Goal: Complete application form: Complete application form

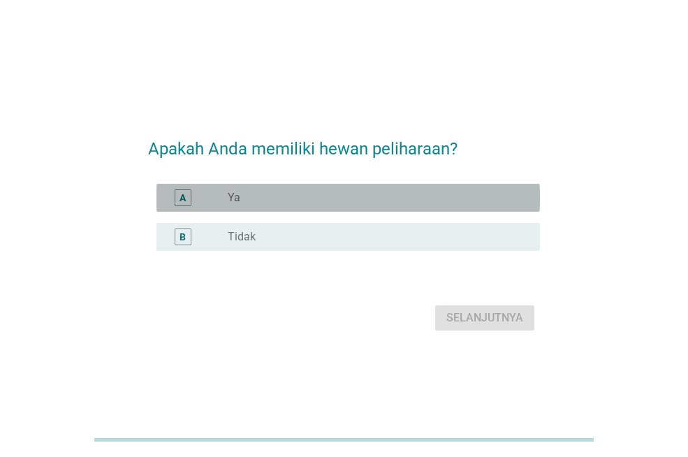
click at [233, 199] on label "Ya" at bounding box center [234, 198] width 13 height 14
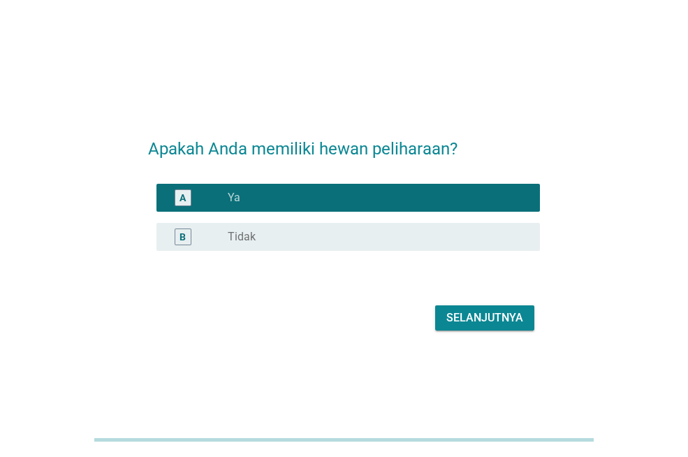
click at [482, 316] on div "Selanjutnya" at bounding box center [484, 317] width 77 height 17
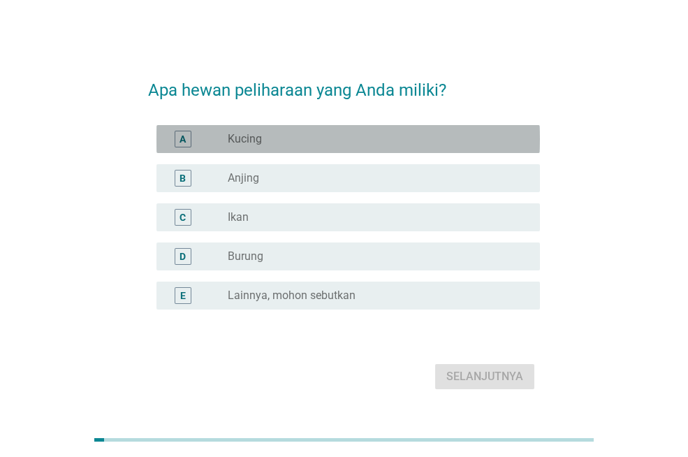
click at [330, 133] on div "radio_button_unchecked Kucing" at bounding box center [373, 139] width 290 height 14
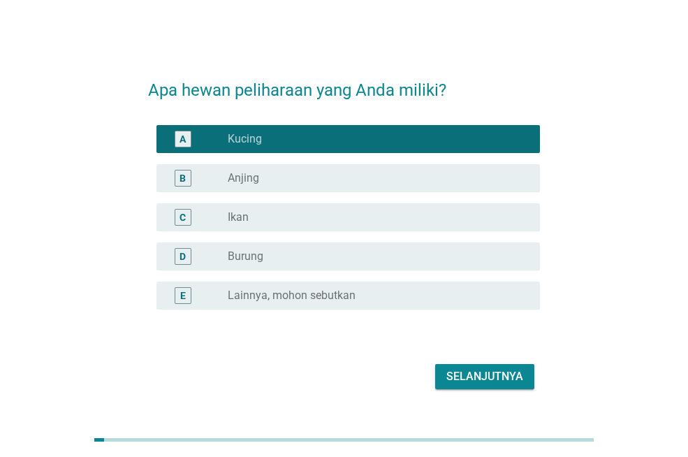
click at [302, 176] on div "radio_button_unchecked Anjing" at bounding box center [373, 178] width 290 height 14
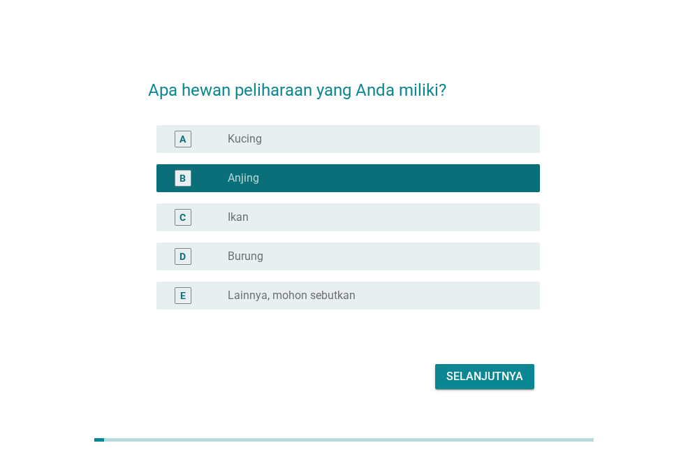
click at [286, 221] on div "radio_button_unchecked Ikan" at bounding box center [373, 217] width 290 height 14
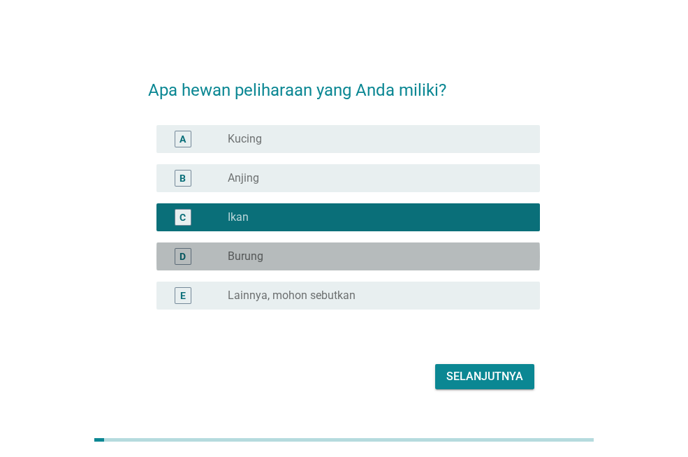
click at [279, 248] on div "radio_button_unchecked Burung" at bounding box center [378, 256] width 301 height 17
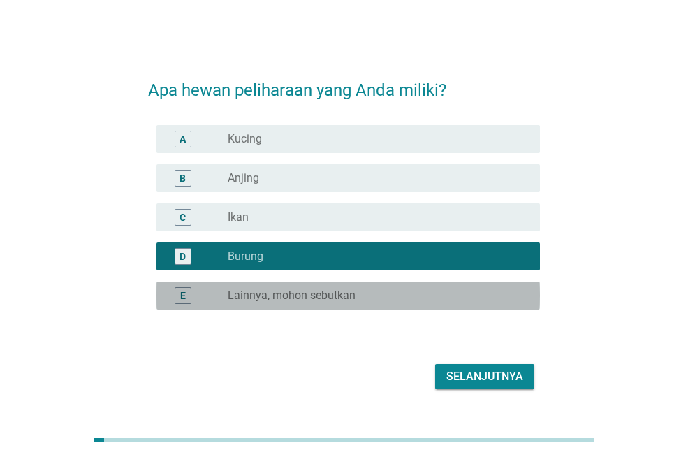
click at [332, 297] on label "Lainnya, mohon sebutkan" at bounding box center [292, 295] width 128 height 14
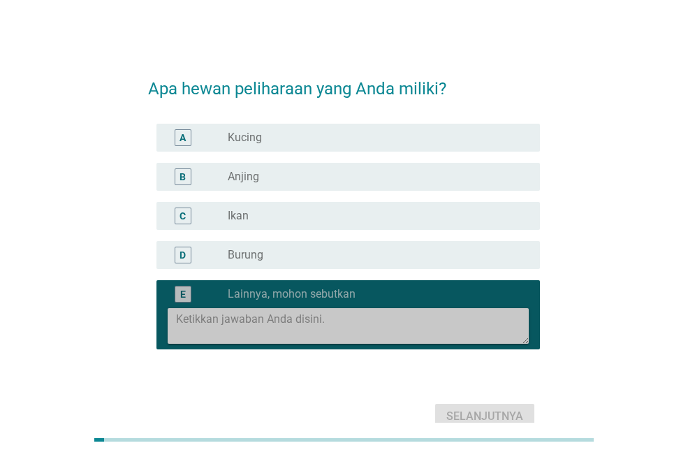
click at [298, 330] on textarea at bounding box center [352, 326] width 353 height 36
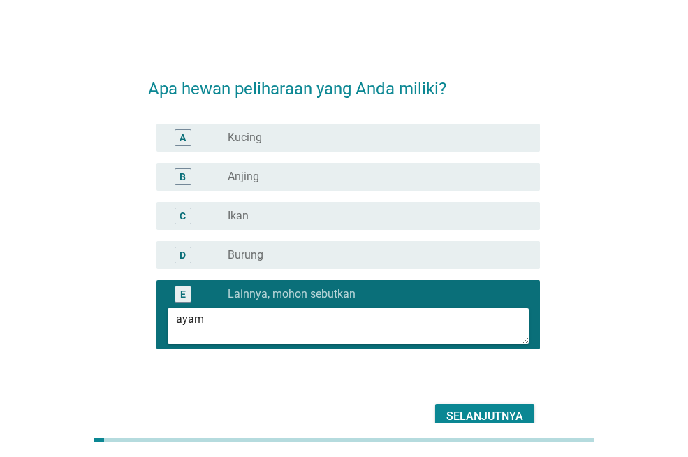
type textarea "ayam"
click at [487, 416] on div "Selanjutnya" at bounding box center [484, 416] width 77 height 17
